Goal: Check status: Check status

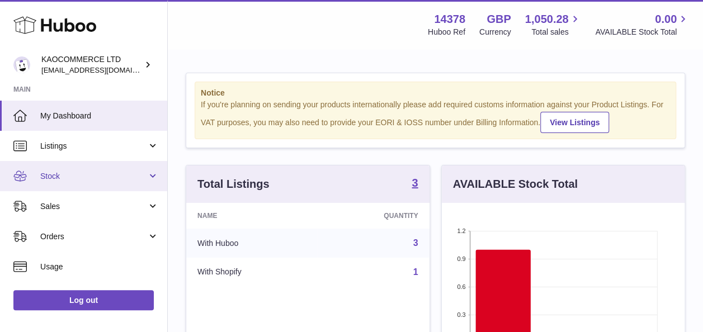
scroll to position [175, 243]
click at [103, 181] on span "Stock" at bounding box center [93, 176] width 107 height 11
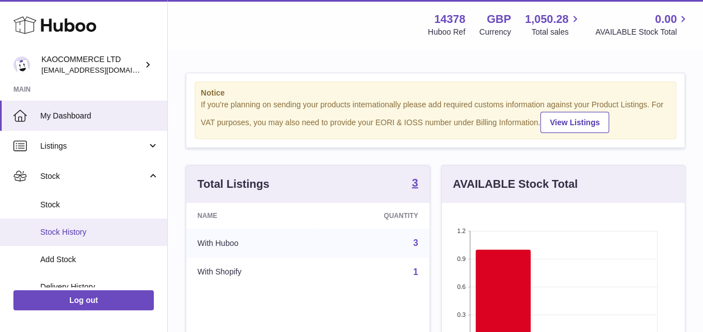
scroll to position [20, 0]
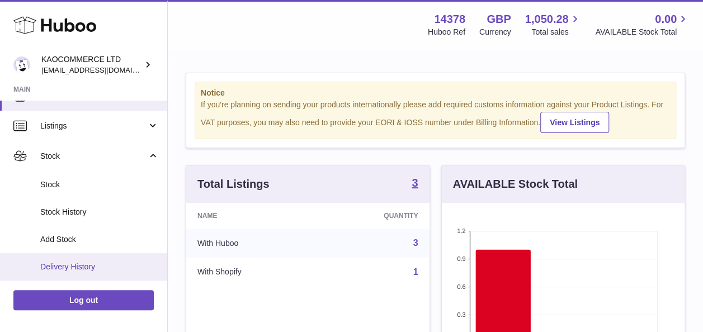
click at [109, 257] on link "Delivery History" at bounding box center [83, 267] width 167 height 27
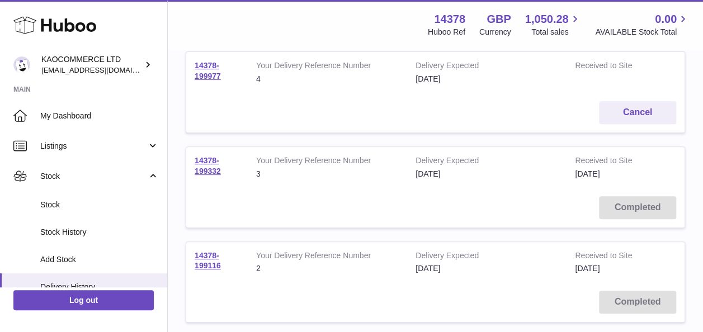
scroll to position [154, 0]
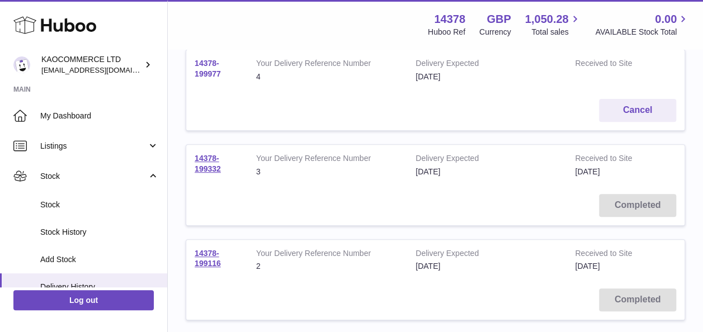
click at [215, 71] on link "14378-199977" at bounding box center [208, 69] width 26 height 20
